Goal: Task Accomplishment & Management: Manage account settings

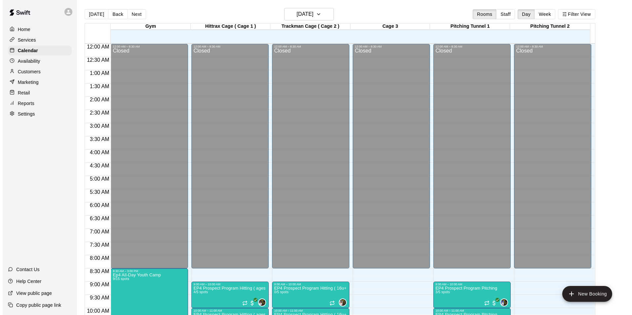
scroll to position [198, 0]
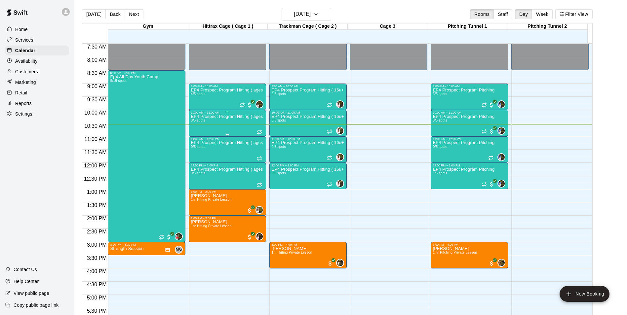
click at [219, 123] on div "EP4 Prospect Program Hitting ( ages [DEMOGRAPHIC_DATA] ) 0/5 spots" at bounding box center [227, 271] width 73 height 315
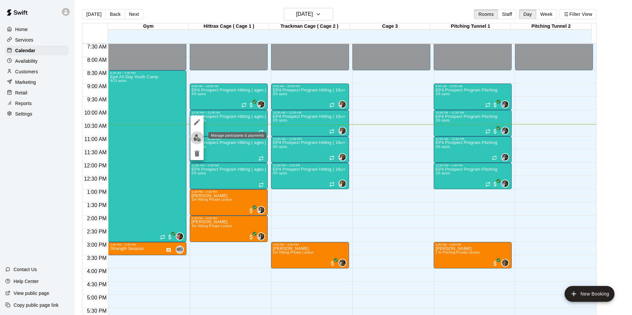
click at [198, 137] on img "edit" at bounding box center [197, 138] width 8 height 8
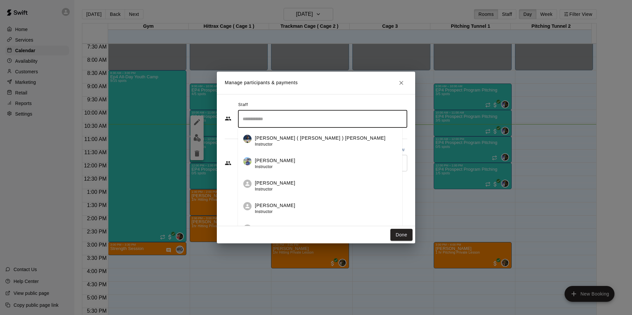
click at [259, 123] on input "Search staff" at bounding box center [322, 119] width 163 height 12
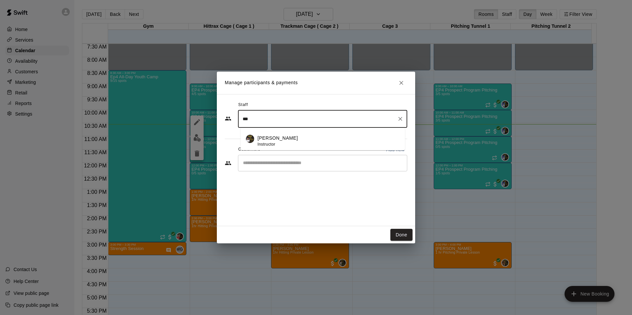
click at [271, 141] on div "Stephen Alemais Instructor" at bounding box center [278, 141] width 40 height 13
type input "***"
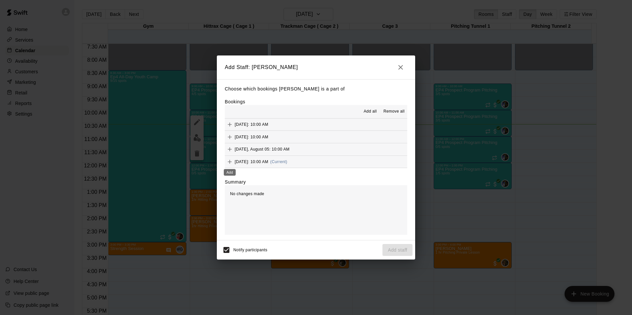
click at [231, 160] on icon "Add" at bounding box center [229, 162] width 7 height 7
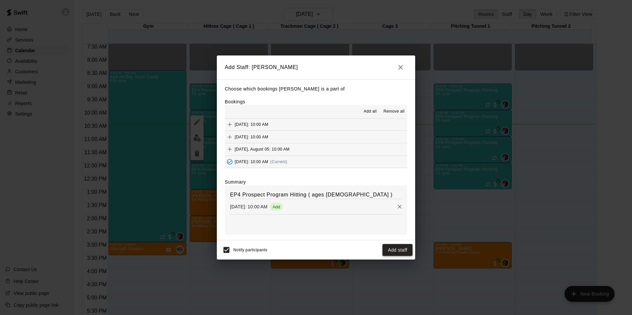
click at [402, 250] on button "Add staff" at bounding box center [398, 250] width 30 height 12
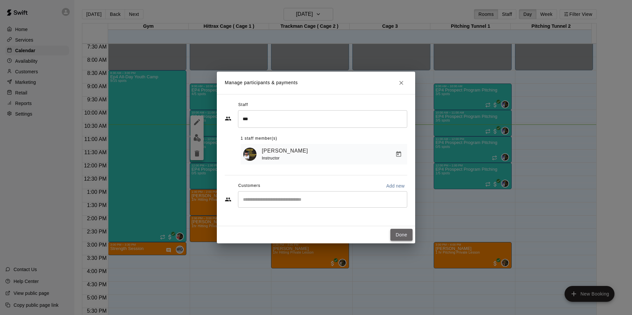
click at [403, 234] on button "Done" at bounding box center [401, 235] width 22 height 12
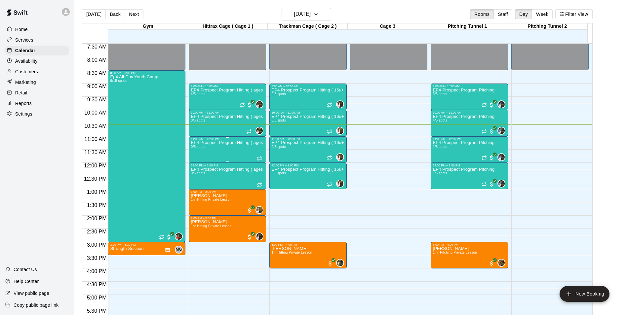
click at [241, 149] on div "EP4 Prospect Program Hitting ( ages 13-15 ) 0/5 spots" at bounding box center [227, 298] width 73 height 315
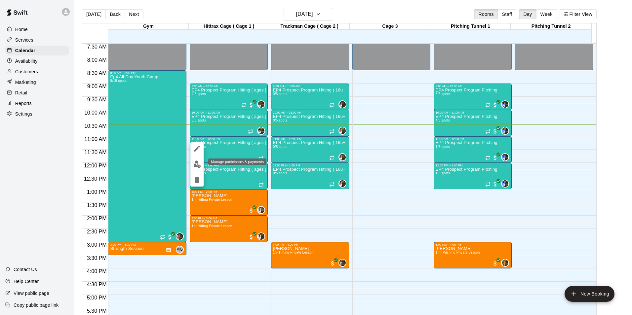
click at [196, 162] on img "edit" at bounding box center [197, 165] width 8 height 8
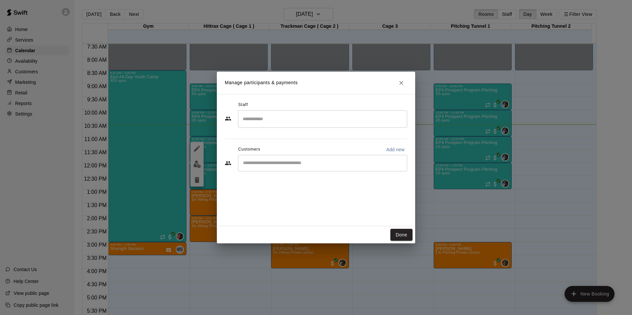
click at [277, 114] on input "Search staff" at bounding box center [322, 119] width 163 height 12
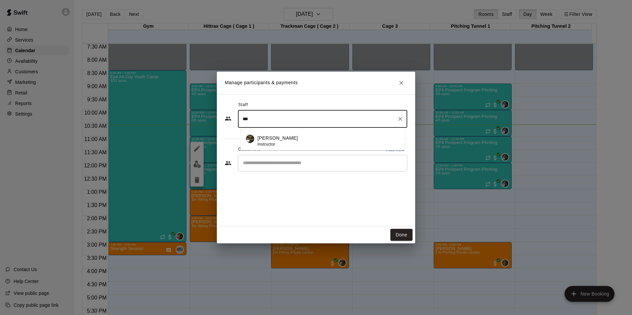
click at [282, 140] on p "Stephen Alemais" at bounding box center [278, 138] width 40 height 7
type input "***"
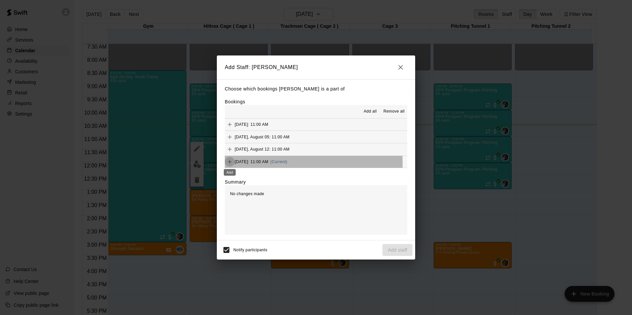
click at [228, 163] on icon "Add" at bounding box center [230, 162] width 4 height 4
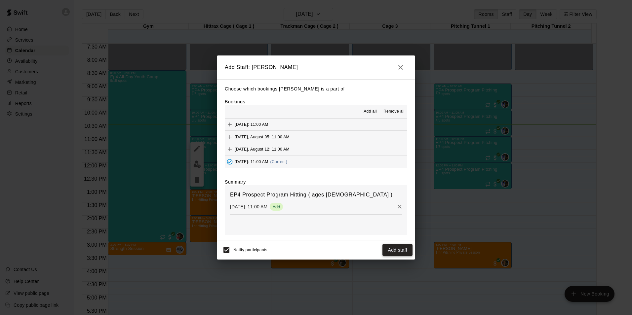
click at [410, 252] on button "Add staff" at bounding box center [398, 250] width 30 height 12
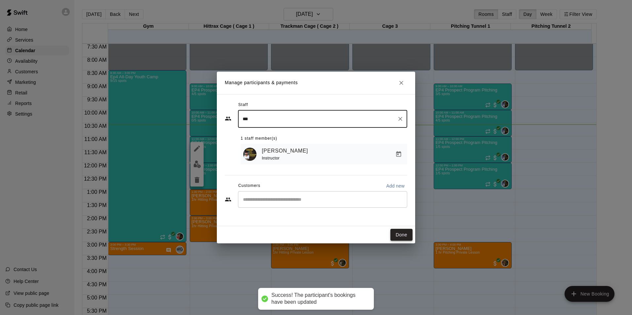
click at [404, 234] on button "Done" at bounding box center [401, 235] width 22 height 12
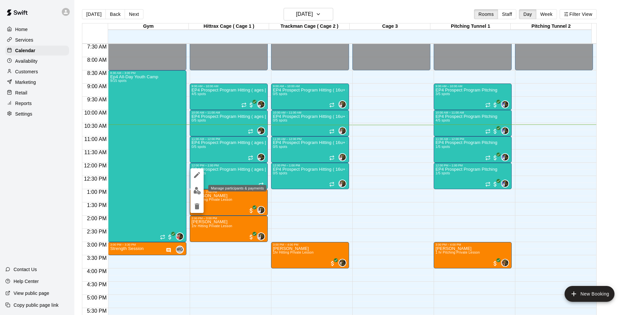
click at [195, 190] on img "edit" at bounding box center [197, 191] width 8 height 8
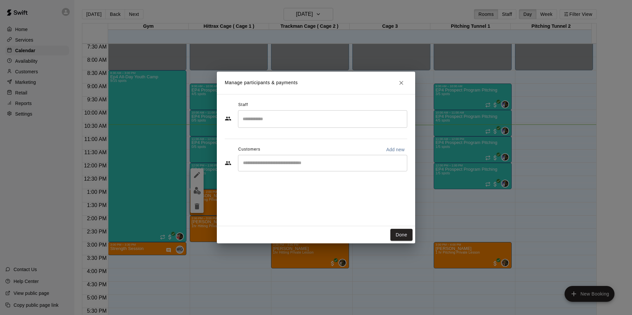
click at [256, 126] on div "​" at bounding box center [322, 119] width 169 height 18
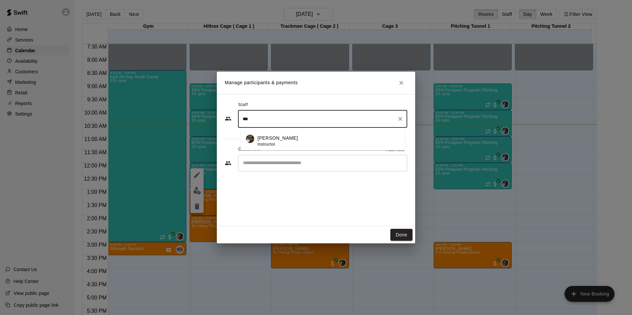
click at [266, 139] on p "Stephen Alemais" at bounding box center [278, 138] width 40 height 7
type input "***"
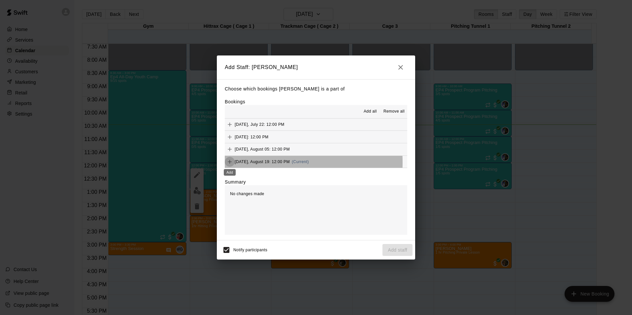
click at [228, 163] on icon "Add" at bounding box center [229, 162] width 7 height 7
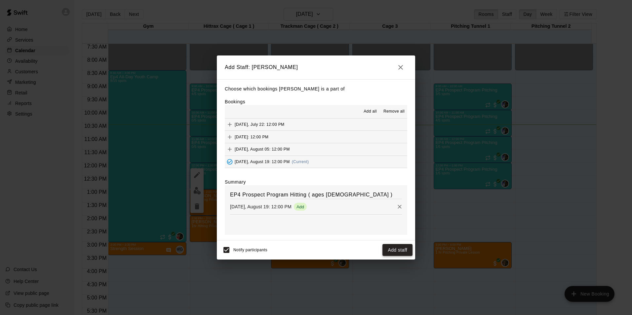
click at [398, 252] on button "Add staff" at bounding box center [398, 250] width 30 height 12
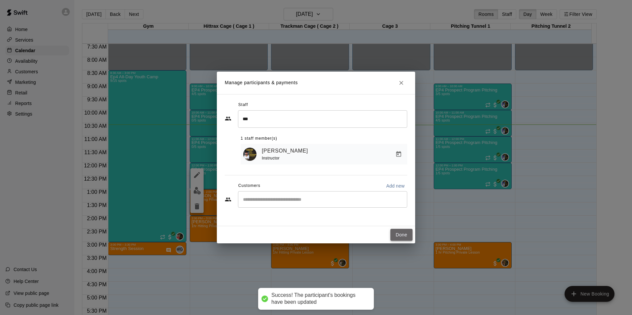
click at [406, 236] on button "Done" at bounding box center [401, 235] width 22 height 12
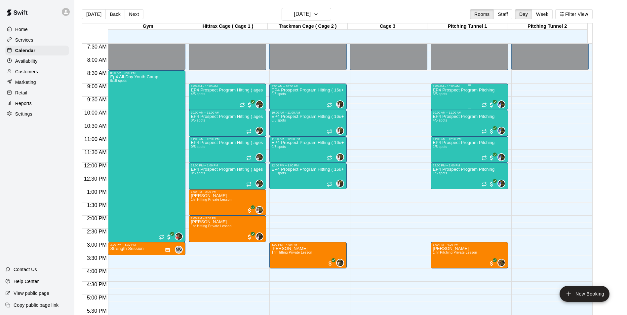
click at [467, 96] on div "EP4 Prospect Program Pitching 3/5 spots" at bounding box center [464, 245] width 62 height 315
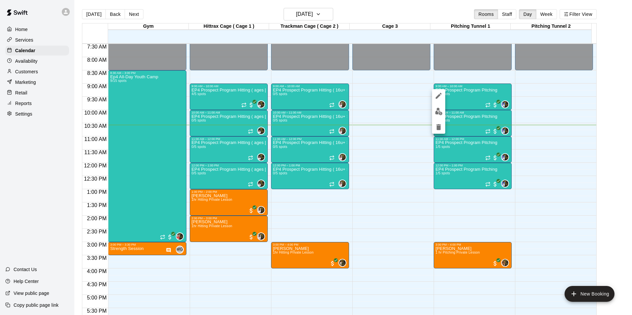
click at [438, 111] on img "edit" at bounding box center [439, 112] width 8 height 8
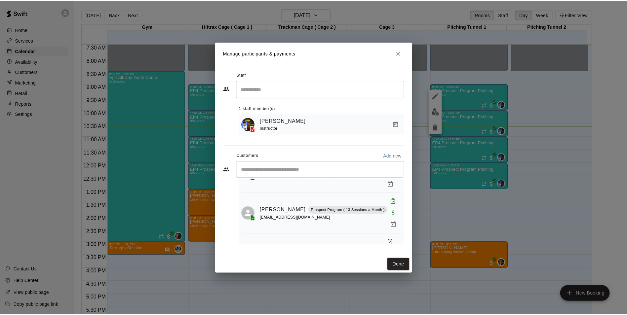
scroll to position [44, 0]
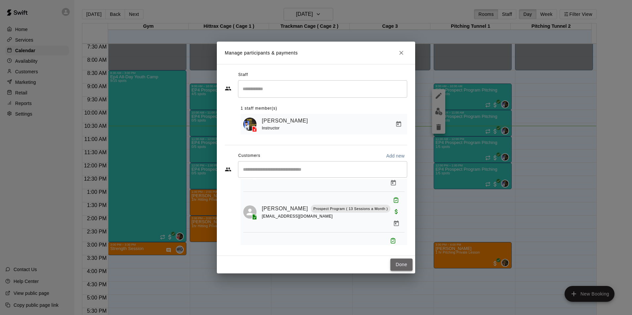
click at [400, 267] on button "Done" at bounding box center [401, 265] width 22 height 12
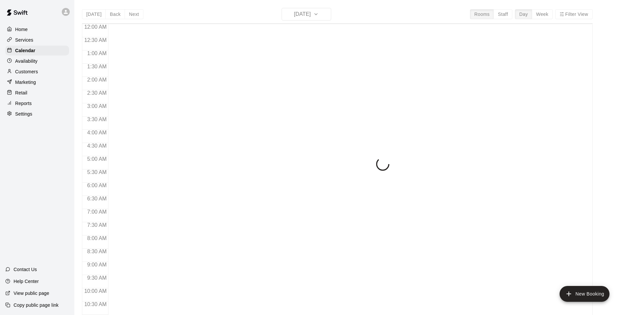
scroll to position [291, 0]
